Goal: Information Seeking & Learning: Understand process/instructions

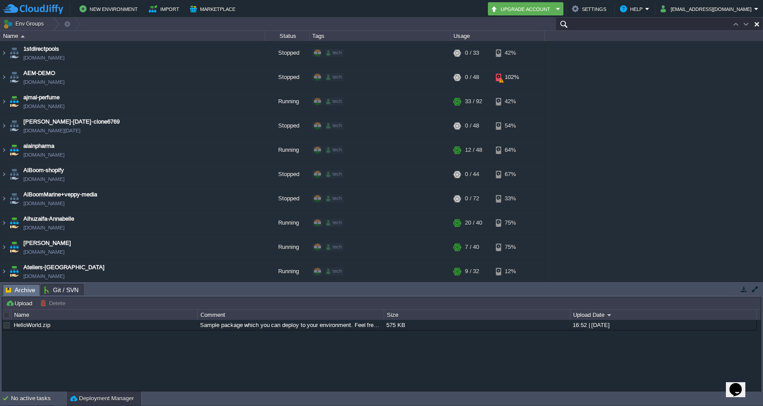
click at [707, 23] on input "text" at bounding box center [659, 24] width 208 height 13
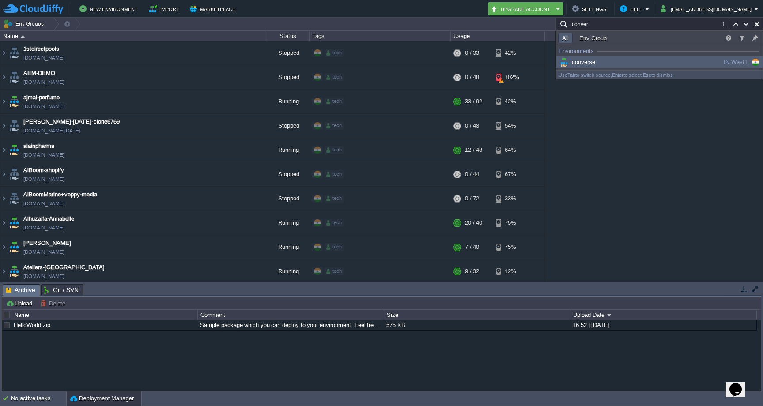
type input "conver"
click at [645, 61] on div "converse" at bounding box center [624, 62] width 133 height 10
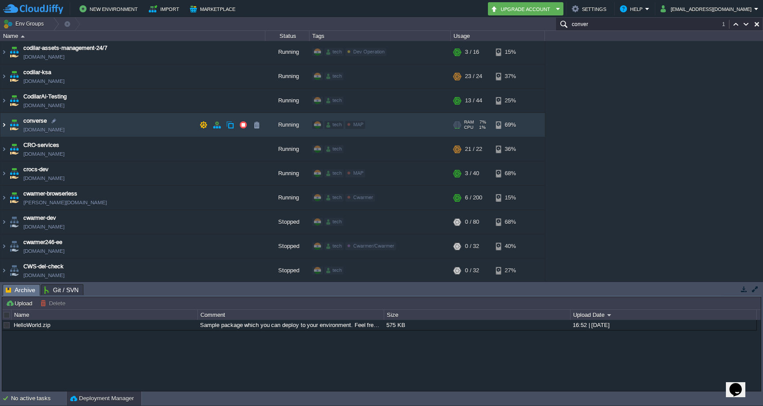
click at [4, 125] on img at bounding box center [3, 125] width 7 height 24
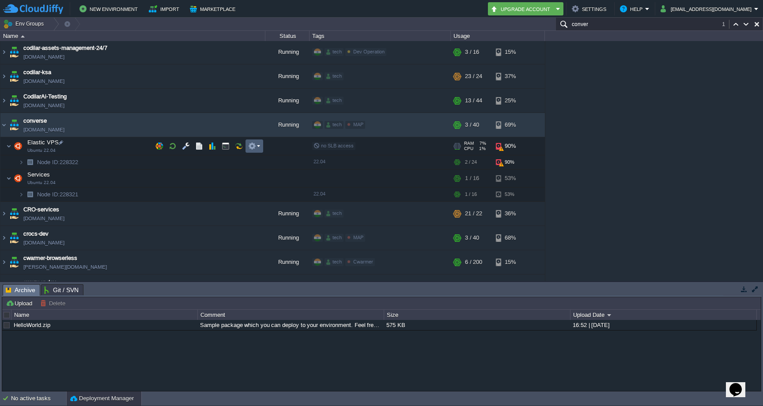
click at [257, 145] on em at bounding box center [254, 146] width 12 height 8
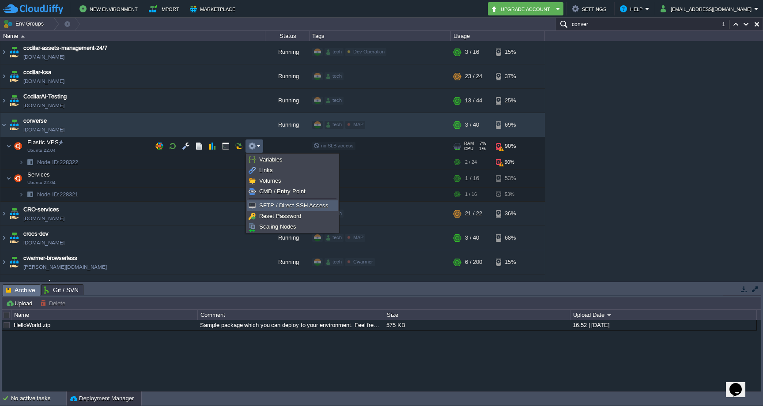
click at [272, 207] on span "SFTP / Direct SSH Access" at bounding box center [293, 205] width 69 height 7
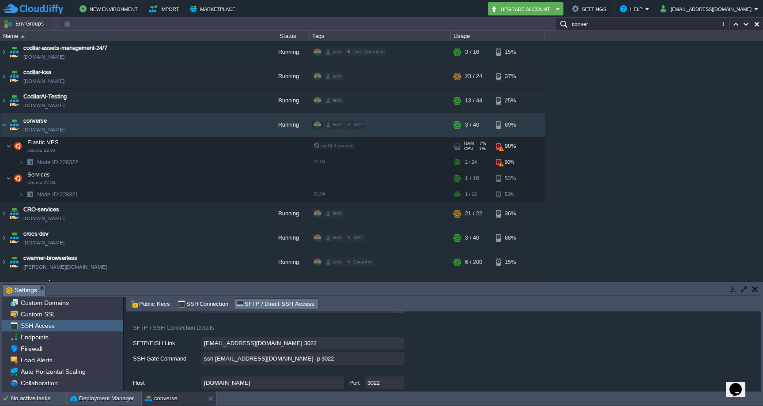
scroll to position [49, 0]
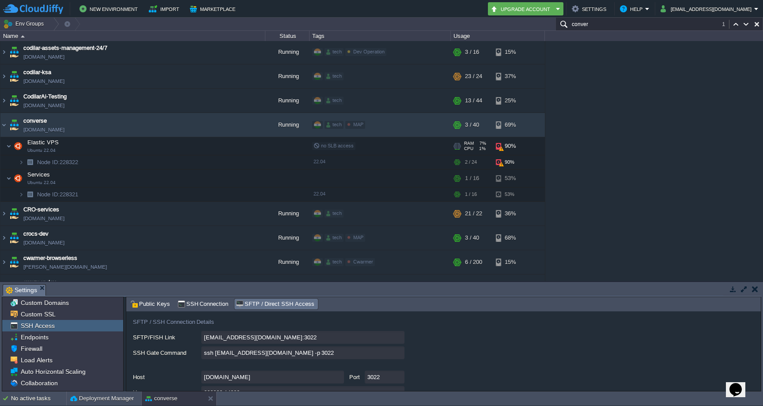
click at [398, 355] on input "ssh [EMAIL_ADDRESS][DOMAIN_NAME] -p 3022" at bounding box center [302, 353] width 203 height 13
click at [23, 193] on img at bounding box center [21, 195] width 5 height 14
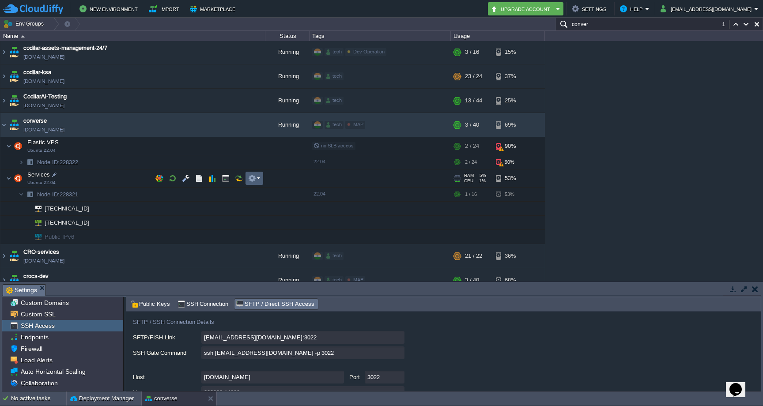
click at [254, 176] on button "button" at bounding box center [252, 178] width 8 height 8
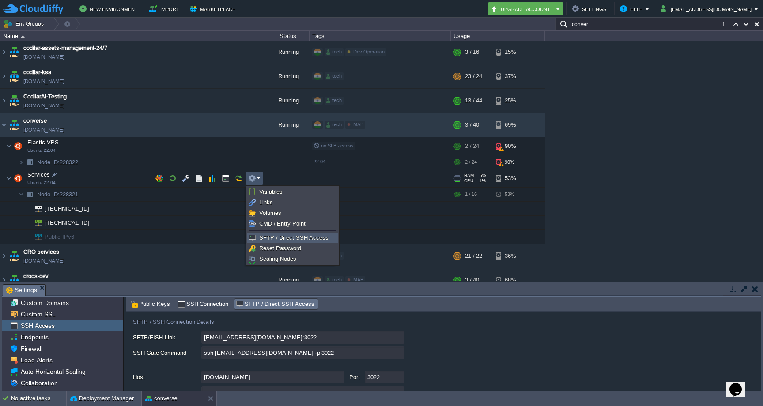
click at [268, 238] on span "SFTP / Direct SSH Access" at bounding box center [293, 237] width 69 height 7
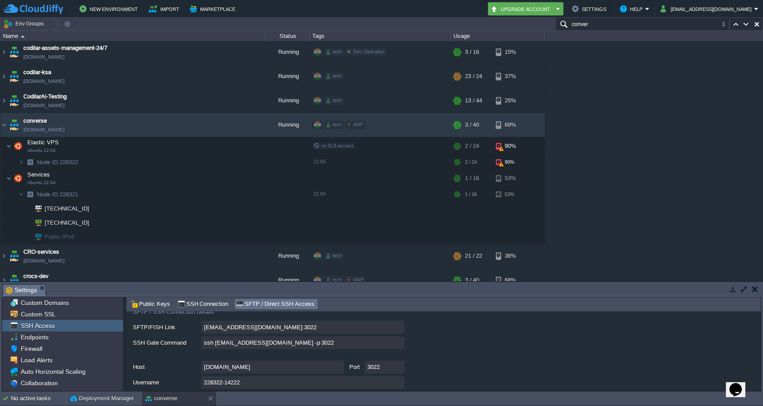
scroll to position [57, 0]
click at [397, 347] on input "ssh [EMAIL_ADDRESS][DOMAIN_NAME] -p 3022" at bounding box center [302, 346] width 203 height 13
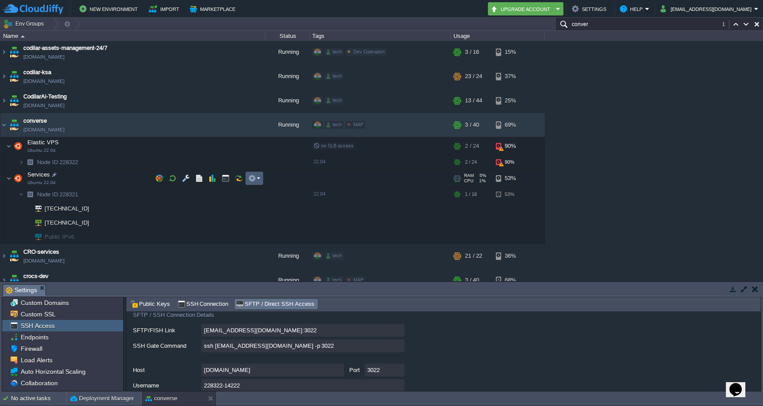
click at [261, 177] on td at bounding box center [254, 178] width 18 height 13
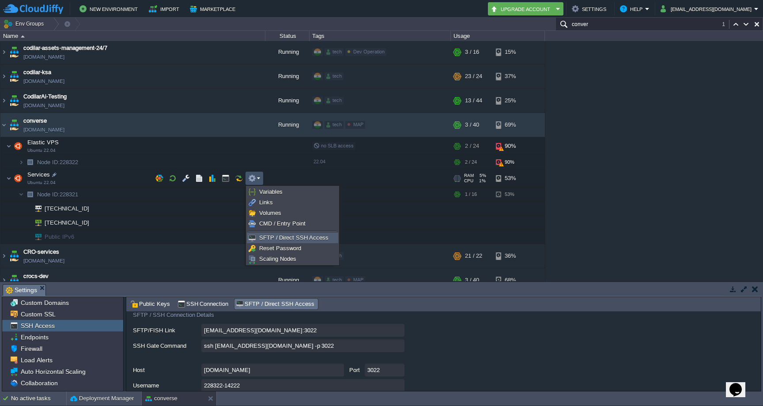
click at [274, 237] on span "SFTP / Direct SSH Access" at bounding box center [293, 237] width 69 height 7
type input "Node ID: 228321"
type input "[EMAIL_ADDRESS][DOMAIN_NAME]:3022"
type input "ssh [EMAIL_ADDRESS][DOMAIN_NAME] -p 3022"
type input "228321-14222"
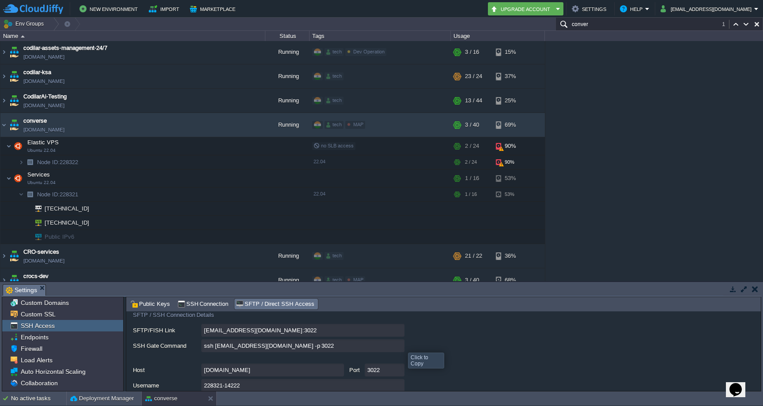
click at [400, 345] on input "ssh [EMAIL_ADDRESS][DOMAIN_NAME] -p 3022" at bounding box center [302, 346] width 203 height 13
type textarea "ssh [EMAIL_ADDRESS][DOMAIN_NAME] -p 3022"
